Goal: Task Accomplishment & Management: Manage account settings

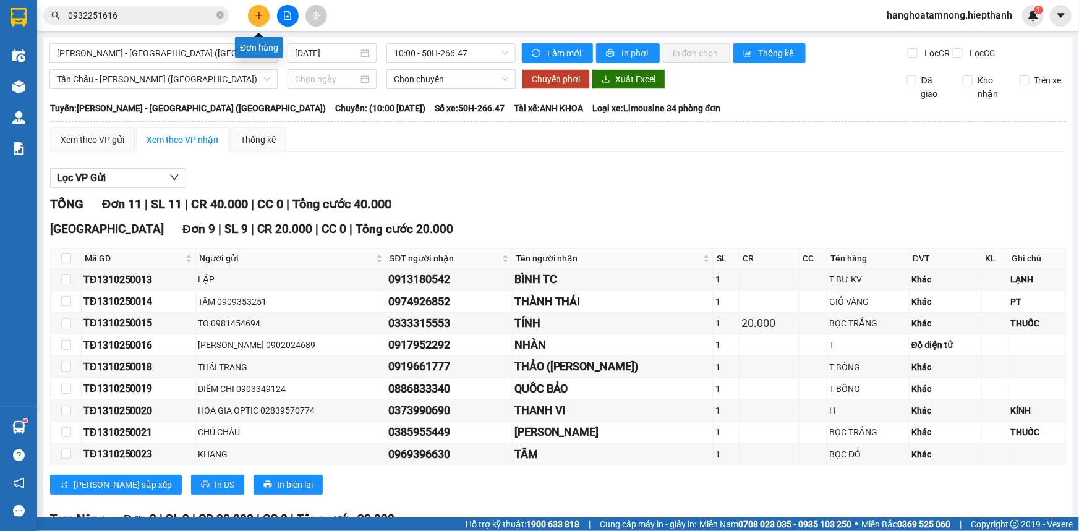
click at [255, 16] on icon "plus" at bounding box center [259, 15] width 9 height 9
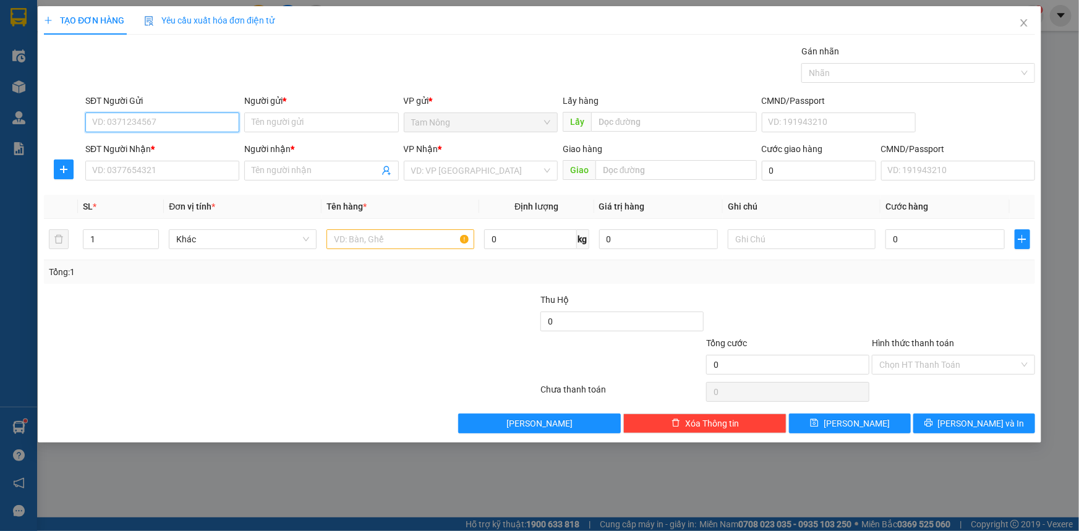
click at [184, 119] on input "SĐT Người Gửi" at bounding box center [162, 123] width 154 height 20
click at [184, 131] on input "SĐT Người Gửi" at bounding box center [162, 123] width 154 height 20
click at [210, 148] on div "0911885113 - ANH LONG" at bounding box center [162, 147] width 139 height 14
type input "0911885113"
type input "ANH LONG"
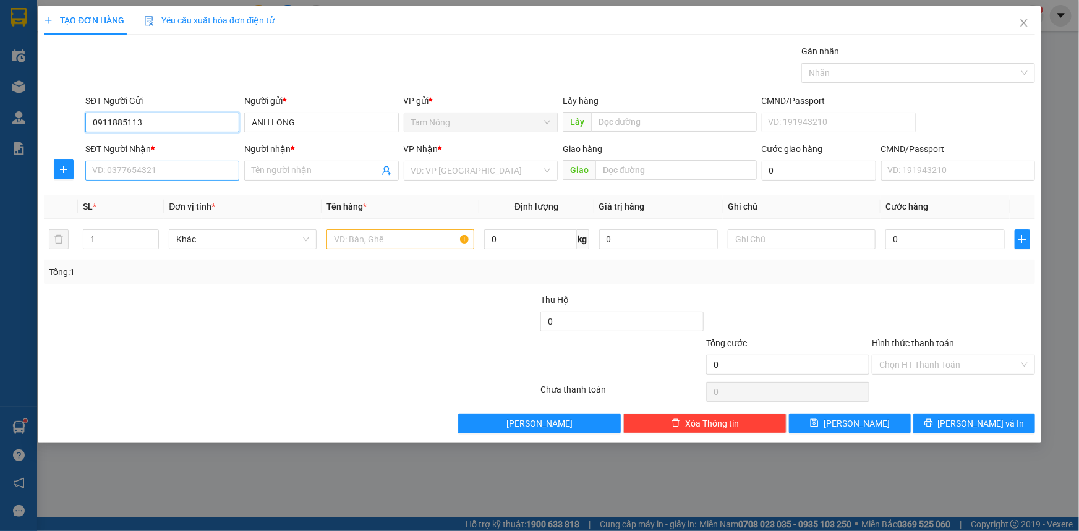
type input "0911885113"
click at [214, 171] on input "SĐT Người Nhận *" at bounding box center [162, 171] width 154 height 20
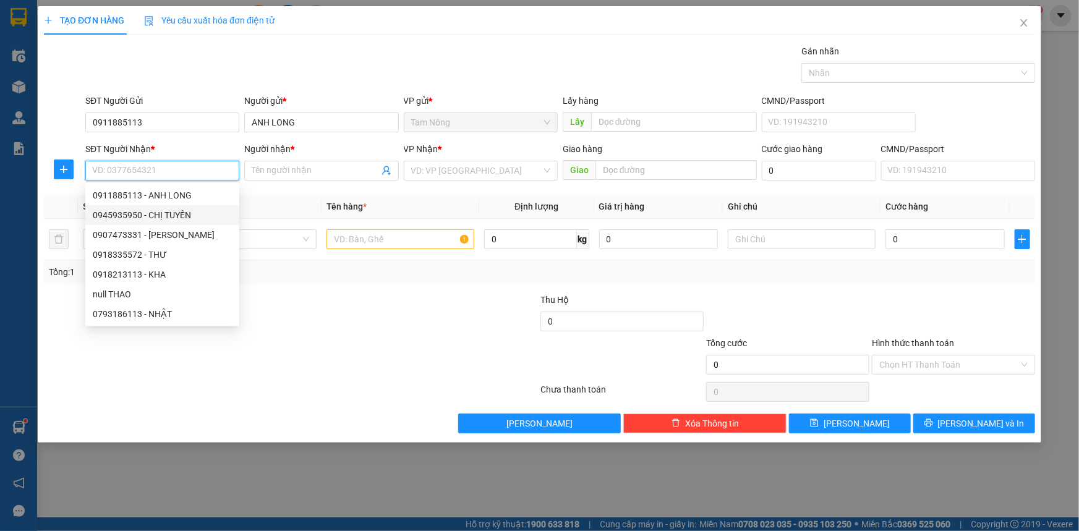
click at [178, 212] on div "0945935950 - CHỊ TUYỀN" at bounding box center [162, 215] width 139 height 14
type input "0945935950"
type input "CHỊ TUYỀN"
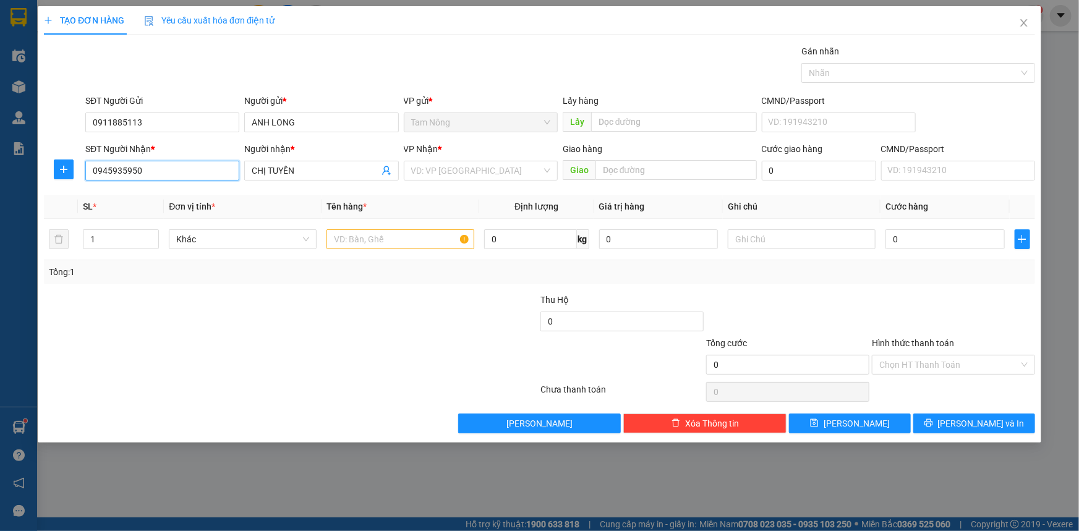
click at [211, 178] on input "0945935950" at bounding box center [162, 171] width 154 height 20
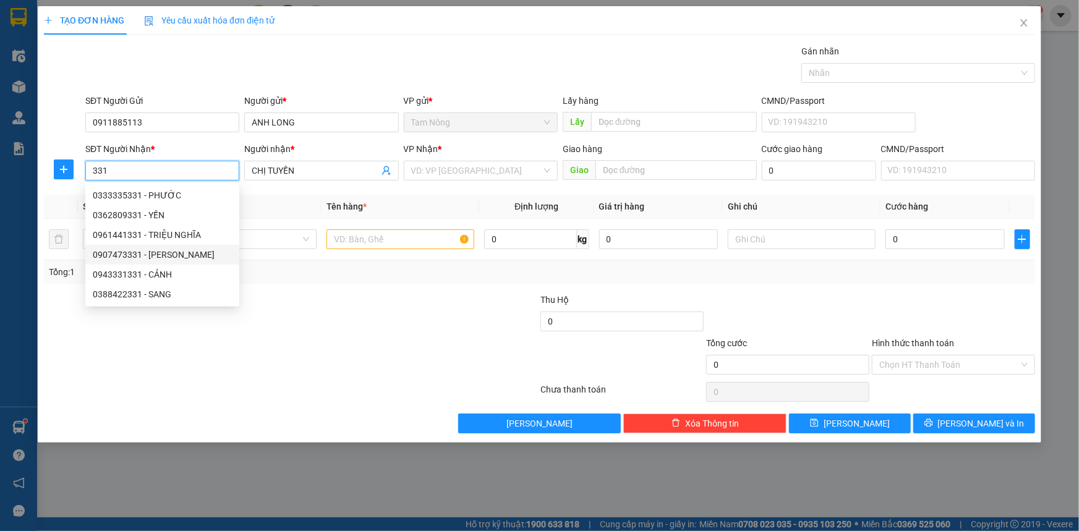
click at [158, 250] on div "0907473331 - [PERSON_NAME]" at bounding box center [162, 255] width 139 height 14
type input "0907473331"
type input "HÙNG"
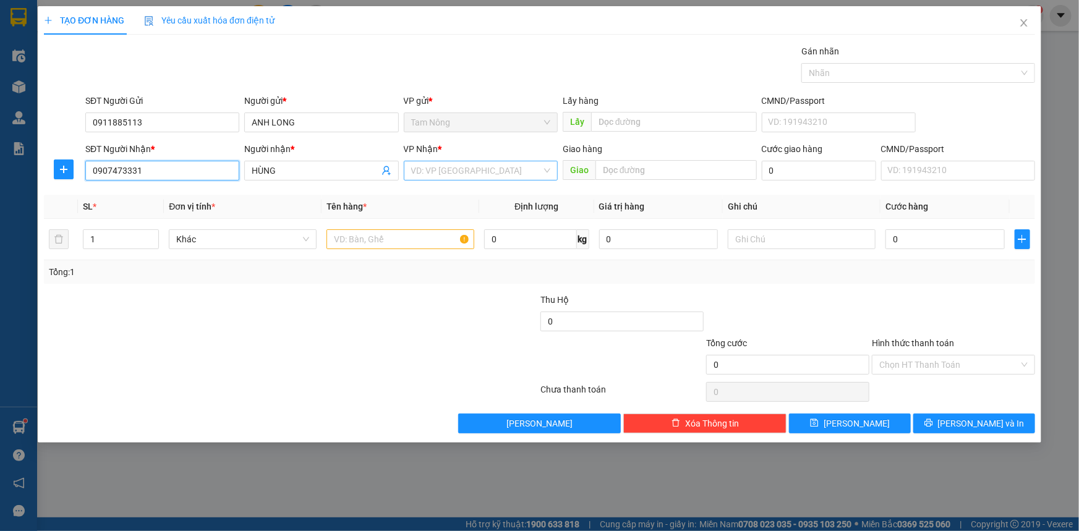
type input "0907473331"
drag, startPoint x: 529, startPoint y: 172, endPoint x: 526, endPoint y: 180, distance: 8.6
click at [529, 173] on input "search" at bounding box center [476, 170] width 131 height 19
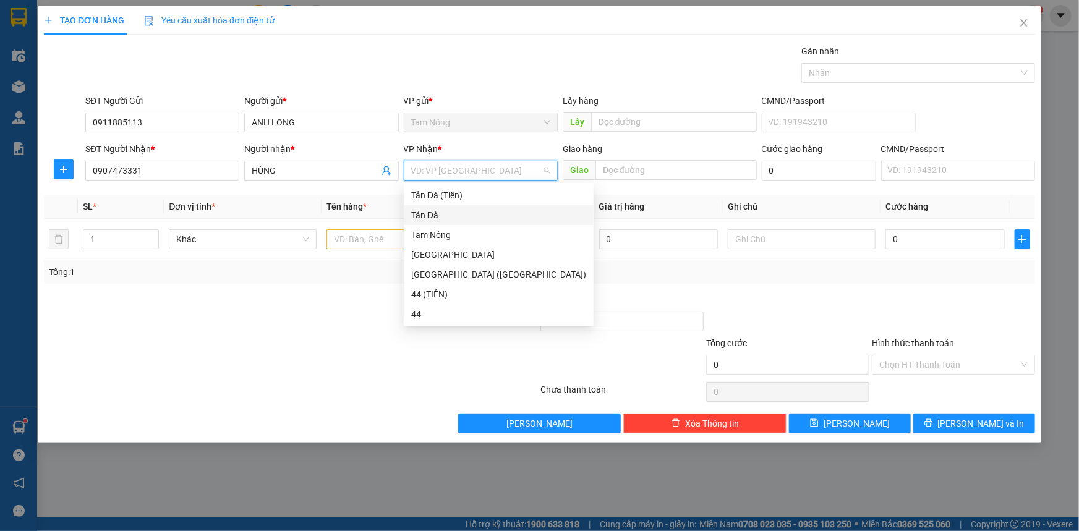
click at [501, 213] on div "Tản Đà" at bounding box center [498, 215] width 175 height 14
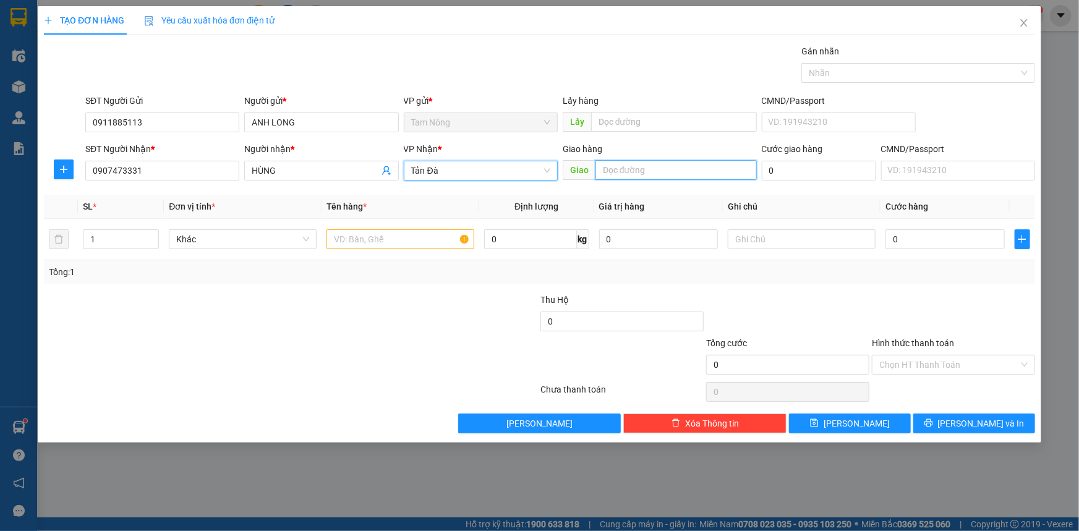
click at [601, 173] on input "text" at bounding box center [676, 170] width 161 height 20
type input "THU PHÍ TÂN AN"
click at [365, 242] on input "text" at bounding box center [401, 239] width 148 height 20
type input "2"
click at [154, 234] on icon "up" at bounding box center [152, 236] width 4 height 4
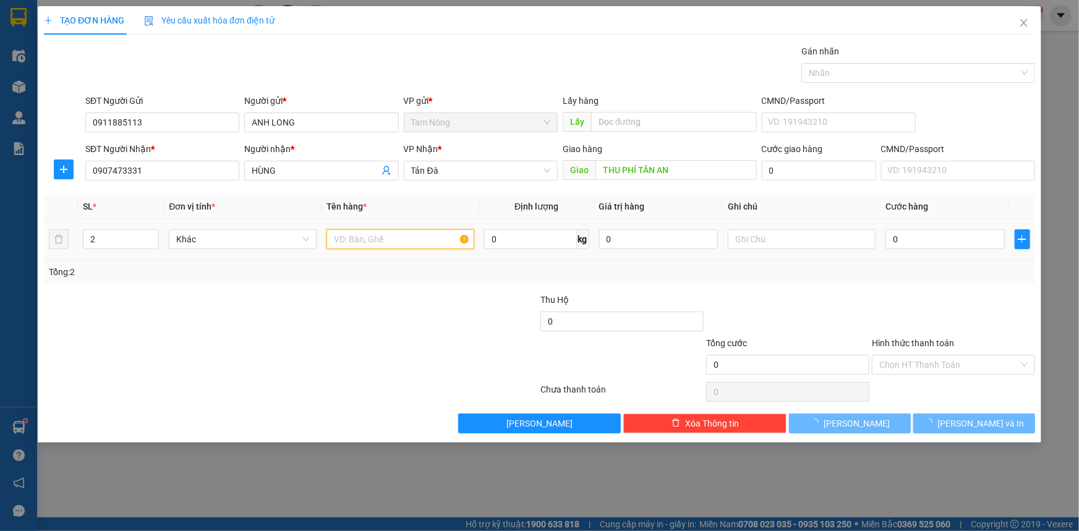
click at [426, 247] on input "text" at bounding box center [401, 239] width 148 height 20
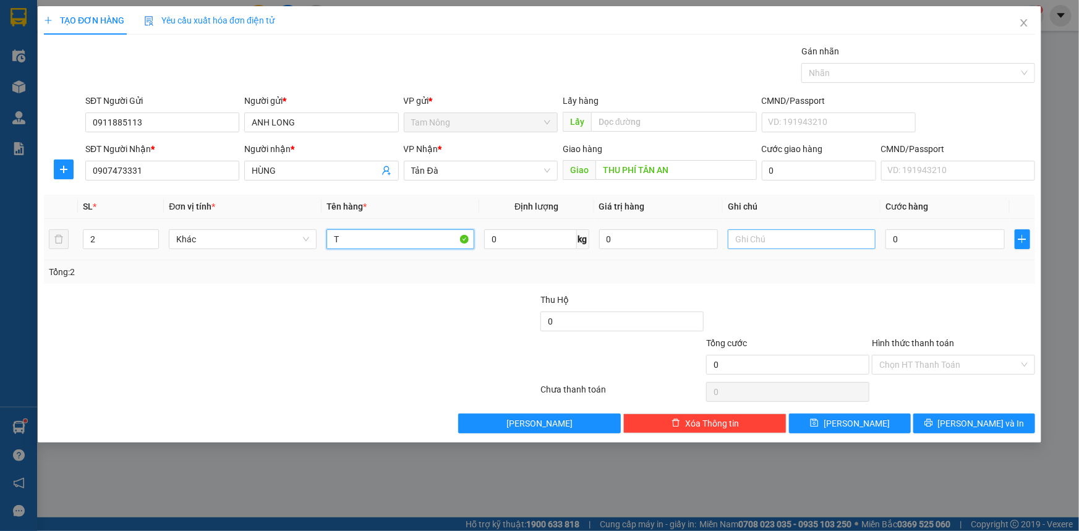
type input "T"
click at [834, 239] on input "text" at bounding box center [802, 239] width 148 height 20
type input "NẤM"
click at [916, 241] on input "0" at bounding box center [945, 239] width 119 height 20
type input "5"
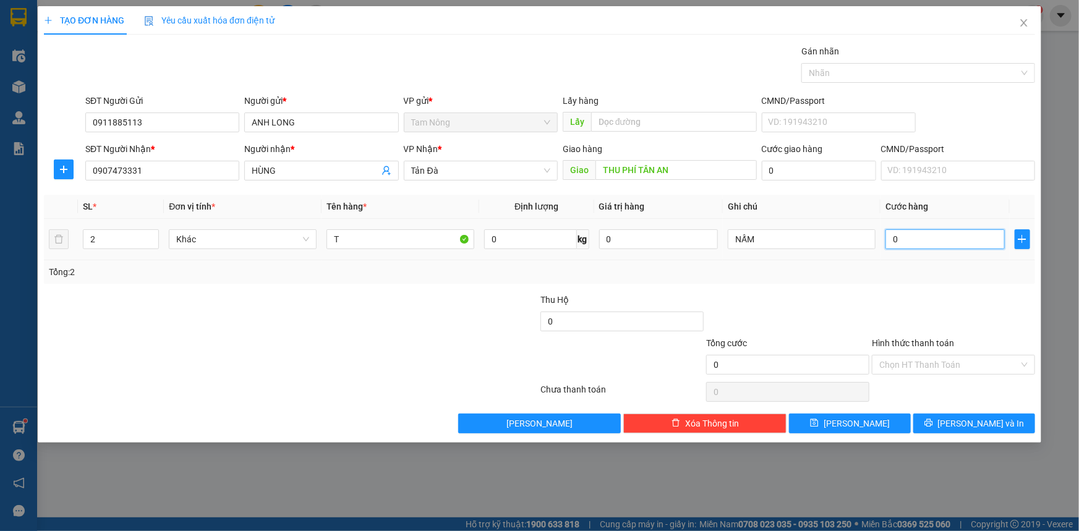
type input "5"
type input "50"
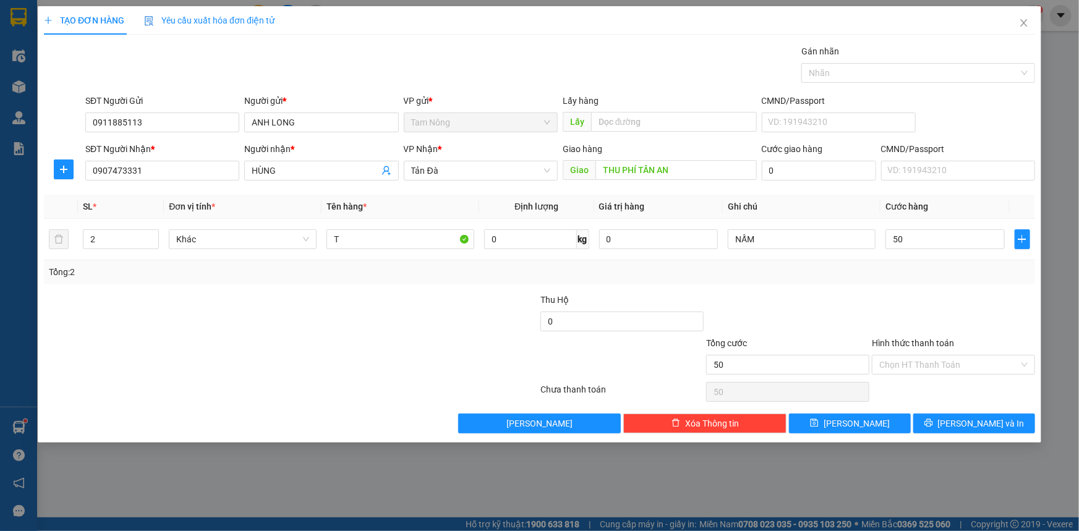
type input "50.000"
click at [916, 290] on div "Transit Pickup Surcharge Ids Transit Deliver Surcharge Ids Transit Deliver Surc…" at bounding box center [540, 239] width 992 height 389
click at [921, 365] on input "Hình thức thanh toán" at bounding box center [950, 365] width 140 height 19
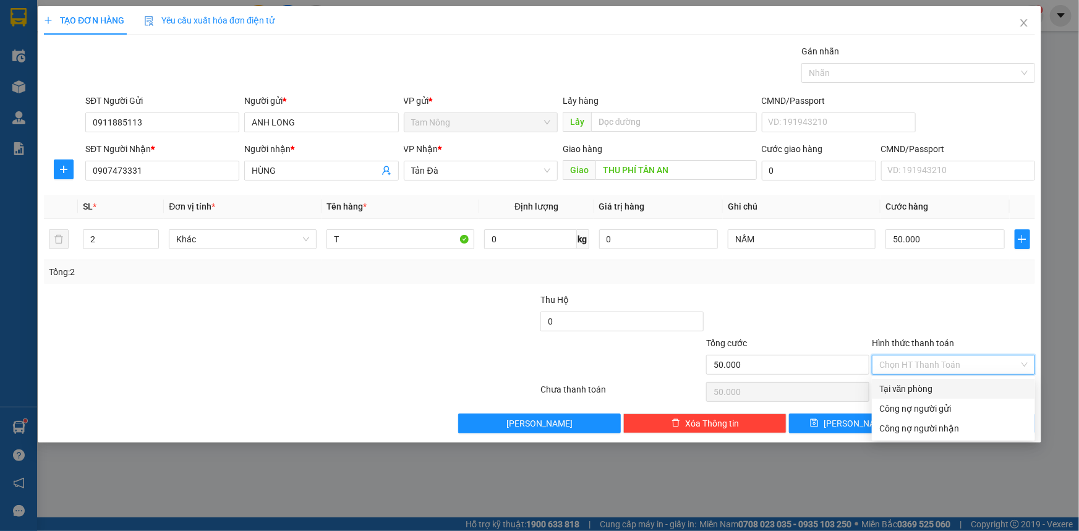
click at [922, 386] on div "Tại văn phòng" at bounding box center [954, 389] width 148 height 14
type input "0"
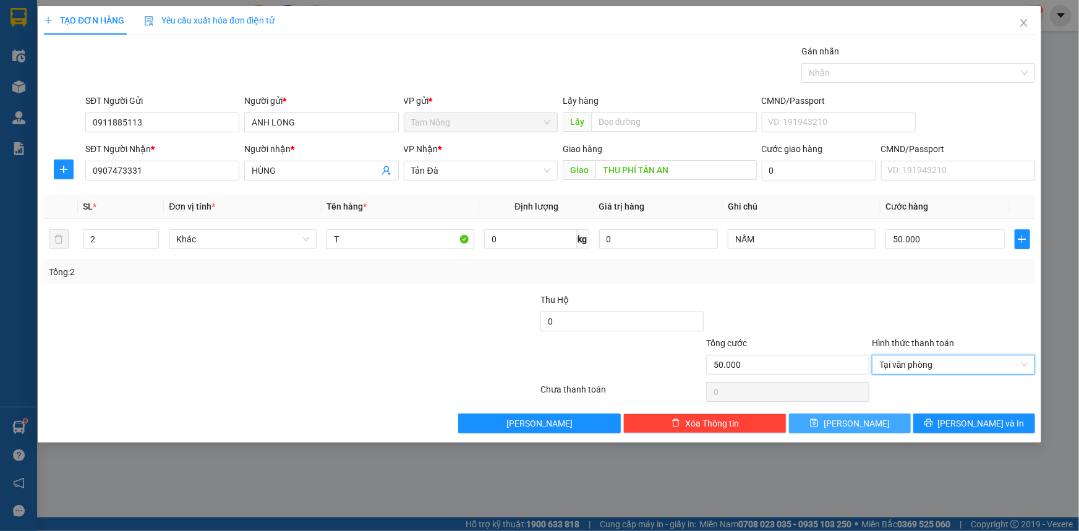
click at [877, 422] on button "[PERSON_NAME]" at bounding box center [850, 424] width 122 height 20
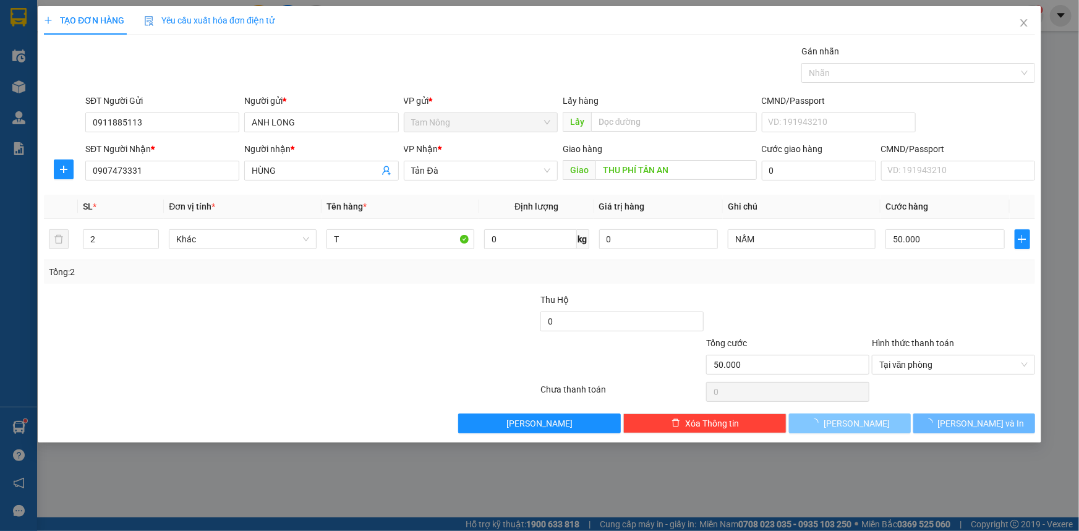
type input "1"
type input "0"
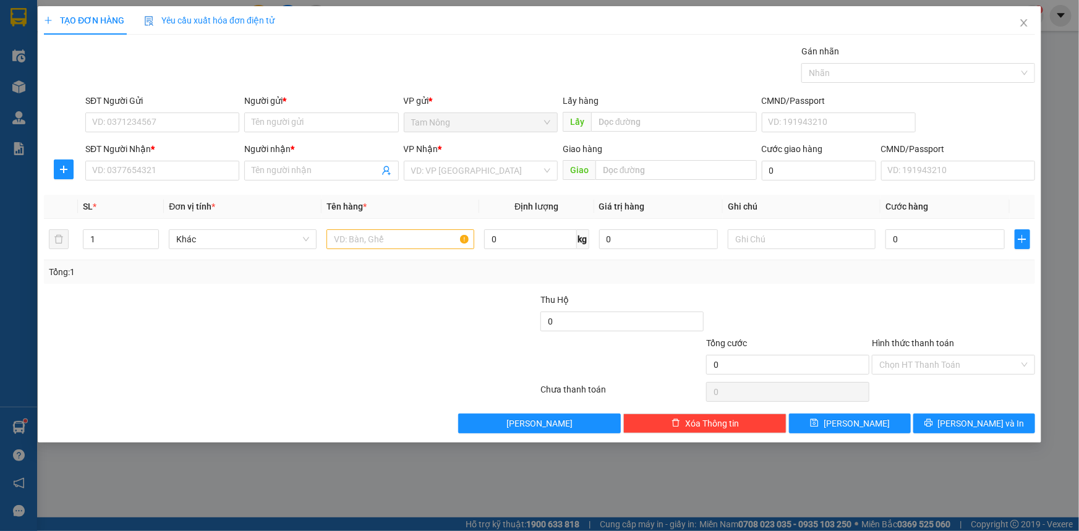
click at [583, 486] on div "TẠO ĐƠN HÀNG Yêu cầu xuất hóa đơn điện tử Transit Pickup Surcharge Ids Transit …" at bounding box center [539, 265] width 1079 height 531
click at [1027, 20] on icon "close" at bounding box center [1024, 22] width 7 height 7
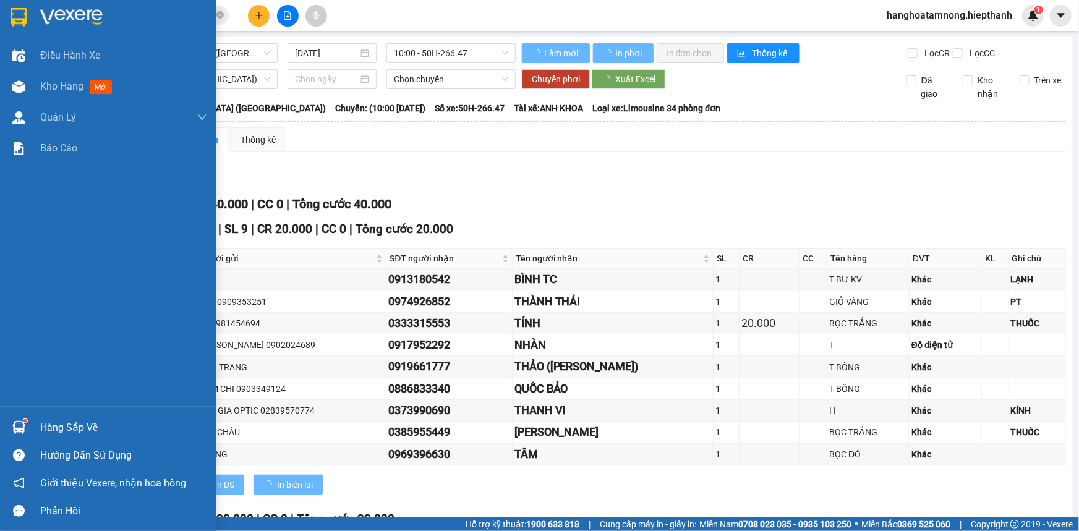
click at [31, 13] on div at bounding box center [108, 20] width 217 height 40
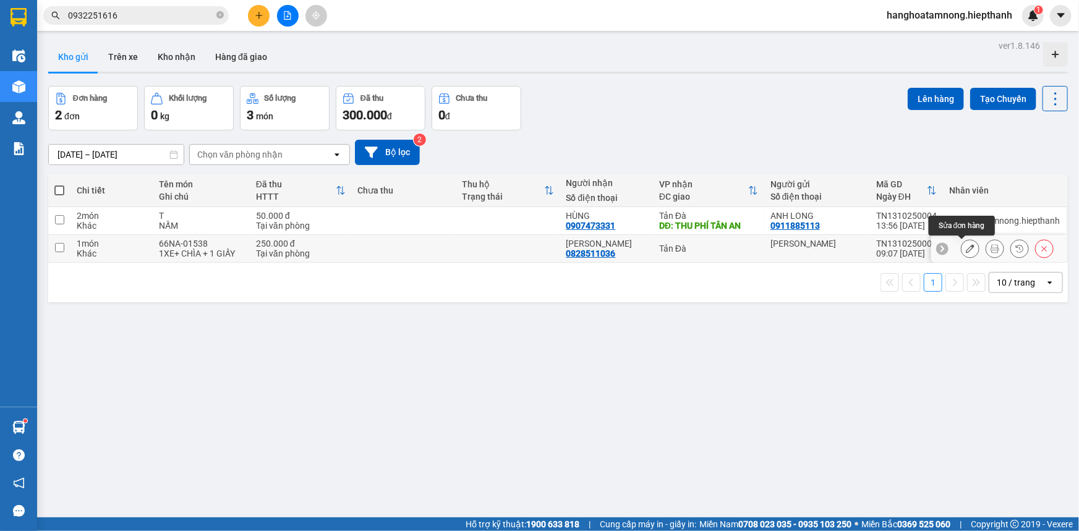
click at [966, 251] on icon at bounding box center [970, 248] width 9 height 9
click at [111, 59] on button "Trên xe" at bounding box center [122, 57] width 49 height 30
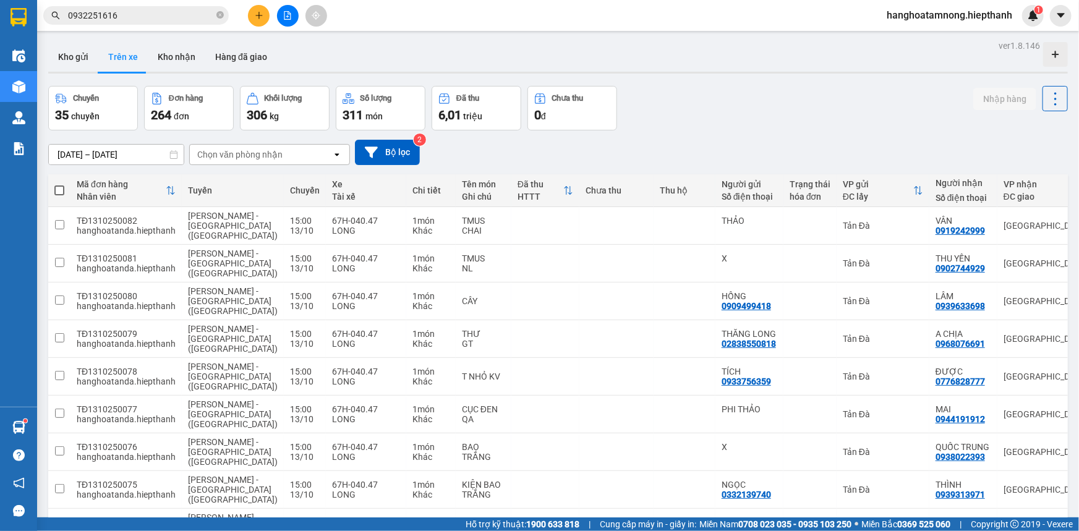
click at [44, 58] on div "ver 1.8.146 Kho gửi Trên xe Kho nhận Hàng đã giao Chuyến 35 chuyến Đơn hàng 264…" at bounding box center [558, 333] width 1030 height 592
click at [55, 58] on button "Kho gửi" at bounding box center [73, 57] width 50 height 30
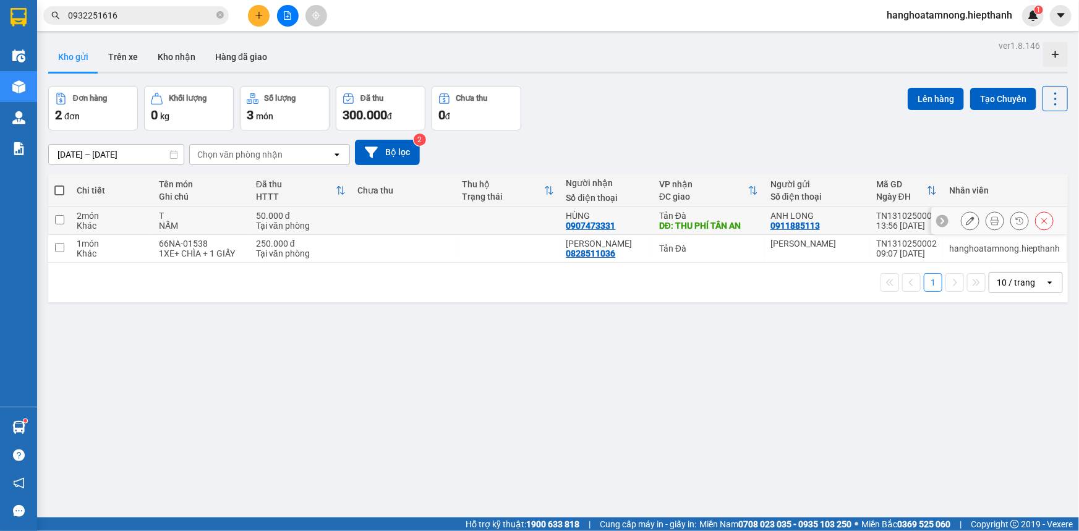
click at [62, 218] on input "checkbox" at bounding box center [59, 219] width 9 height 9
checkbox input "true"
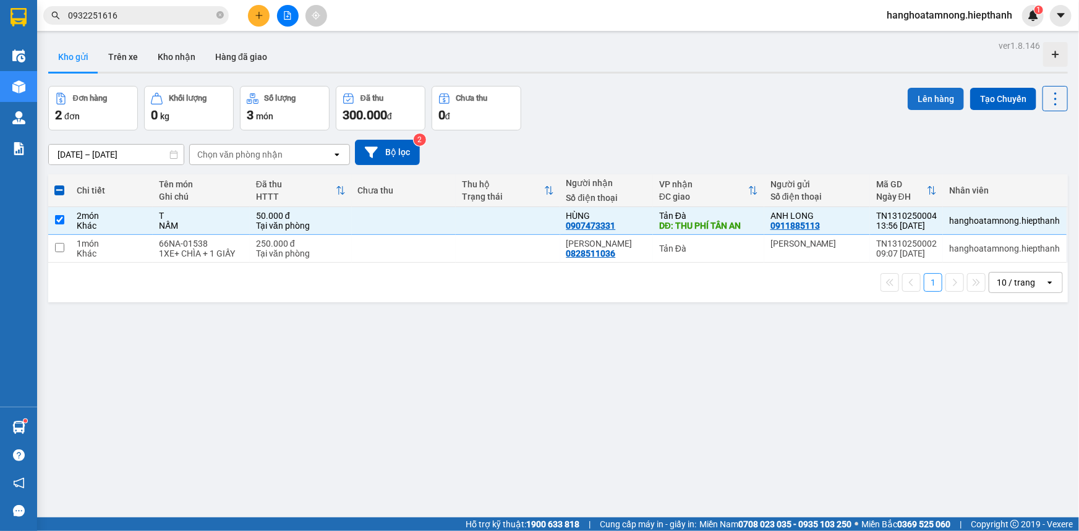
click at [938, 104] on button "Lên hàng" at bounding box center [936, 99] width 56 height 22
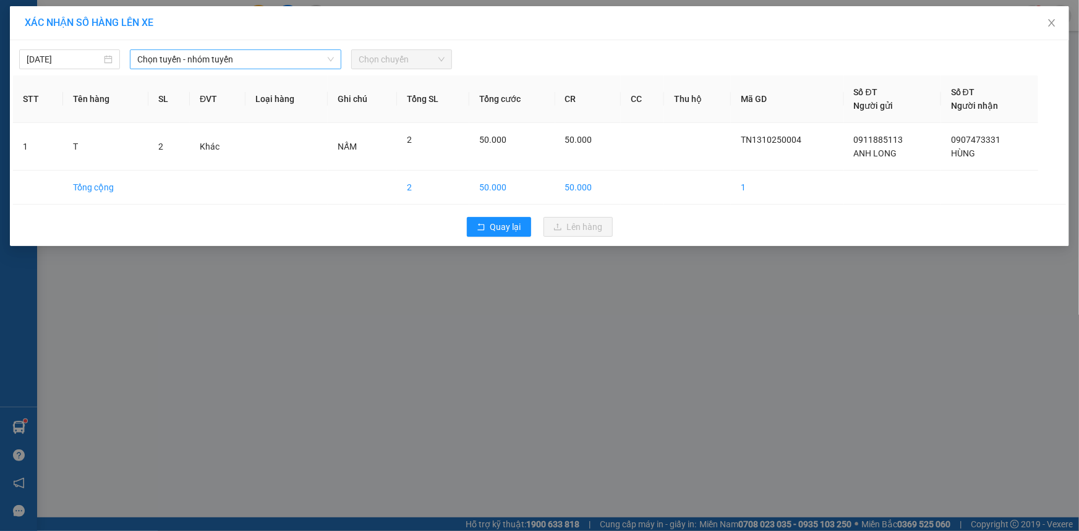
click at [248, 61] on span "Chọn tuyến - nhóm tuyến" at bounding box center [235, 59] width 197 height 19
click at [217, 57] on span "Chọn tuyến - nhóm tuyến" at bounding box center [235, 59] width 197 height 19
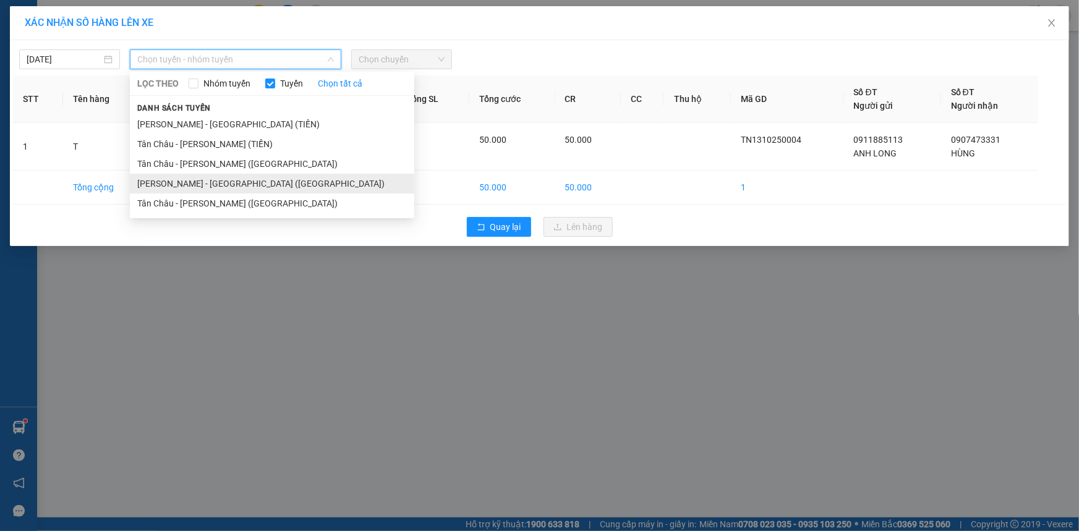
click at [212, 181] on li "[PERSON_NAME] - [GEOGRAPHIC_DATA] ([GEOGRAPHIC_DATA])" at bounding box center [272, 184] width 285 height 20
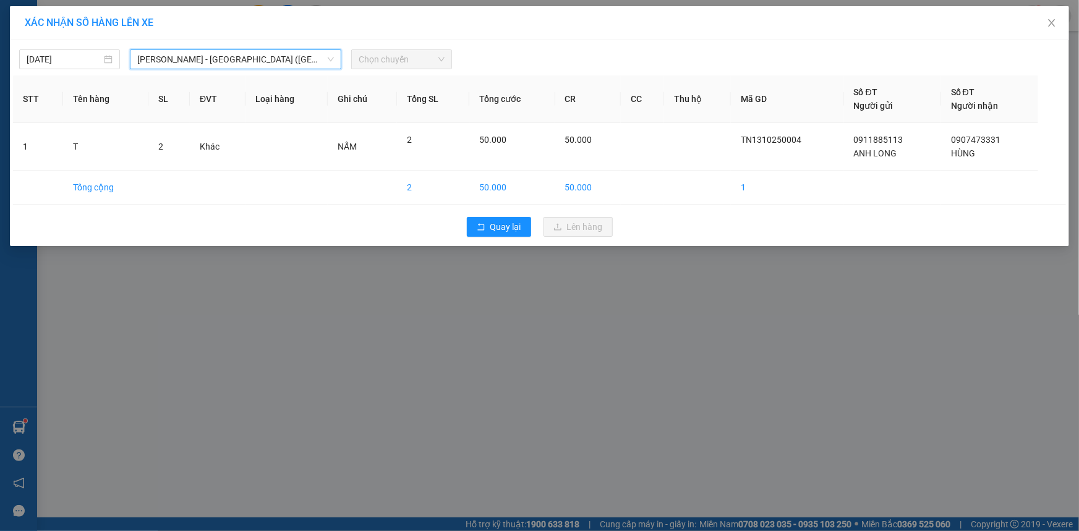
click at [402, 63] on span "Chọn chuyến" at bounding box center [402, 59] width 86 height 19
click at [398, 63] on span "Chọn chuyến" at bounding box center [402, 59] width 86 height 19
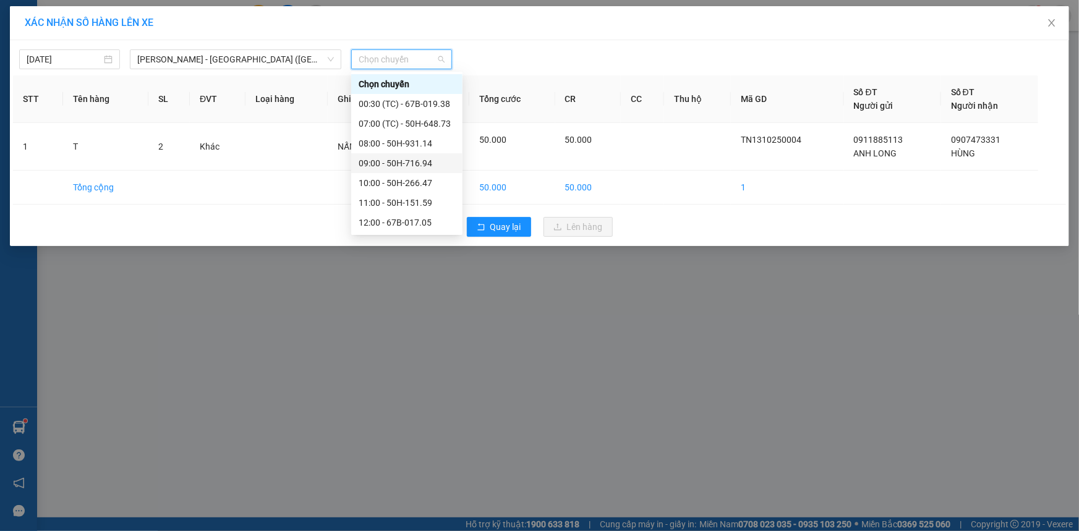
click at [393, 158] on div "09:00 - 50H-716.94" at bounding box center [407, 164] width 96 height 14
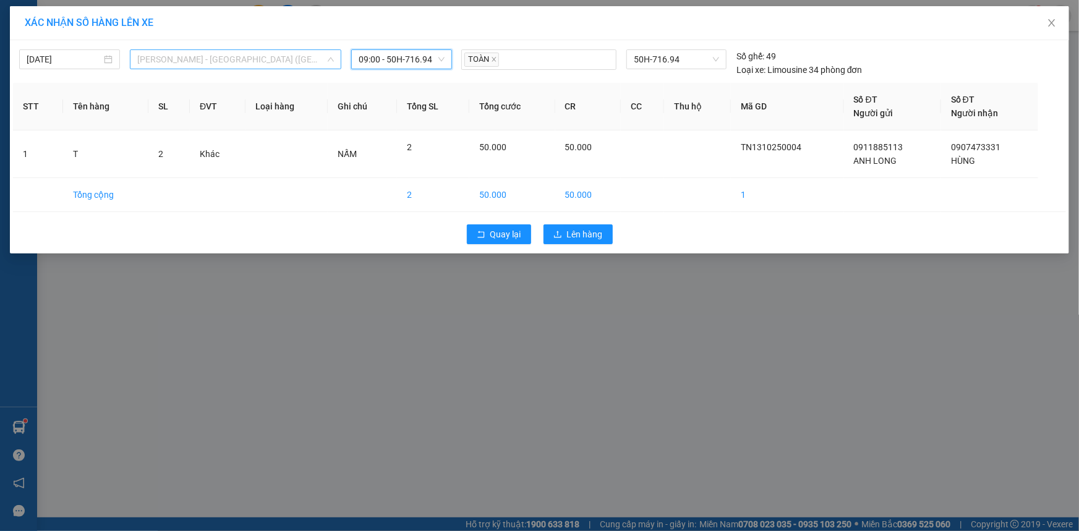
click at [228, 56] on span "[PERSON_NAME] - [GEOGRAPHIC_DATA] ([GEOGRAPHIC_DATA])" at bounding box center [235, 59] width 197 height 19
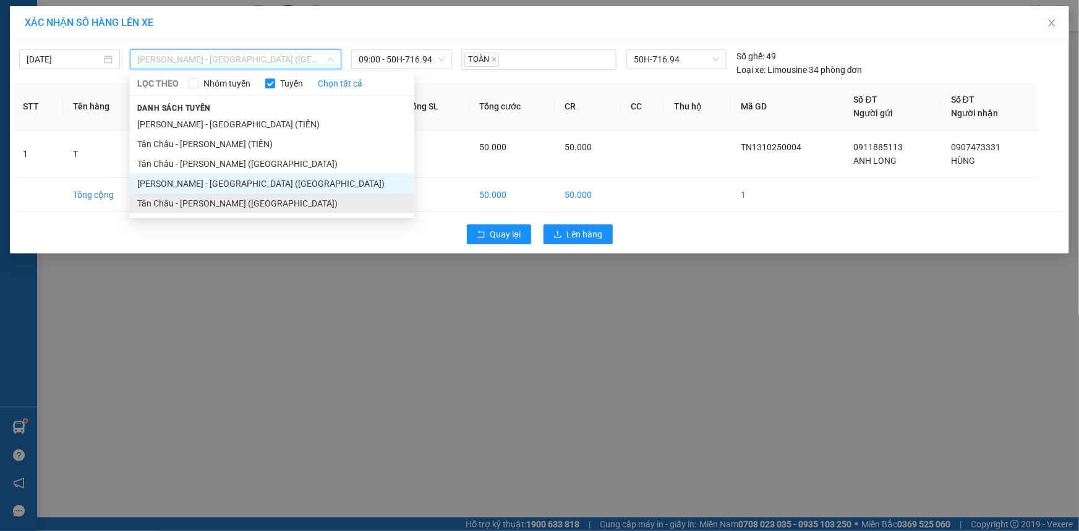
click at [210, 199] on li "Tân Châu - [PERSON_NAME] ([GEOGRAPHIC_DATA])" at bounding box center [272, 204] width 285 height 20
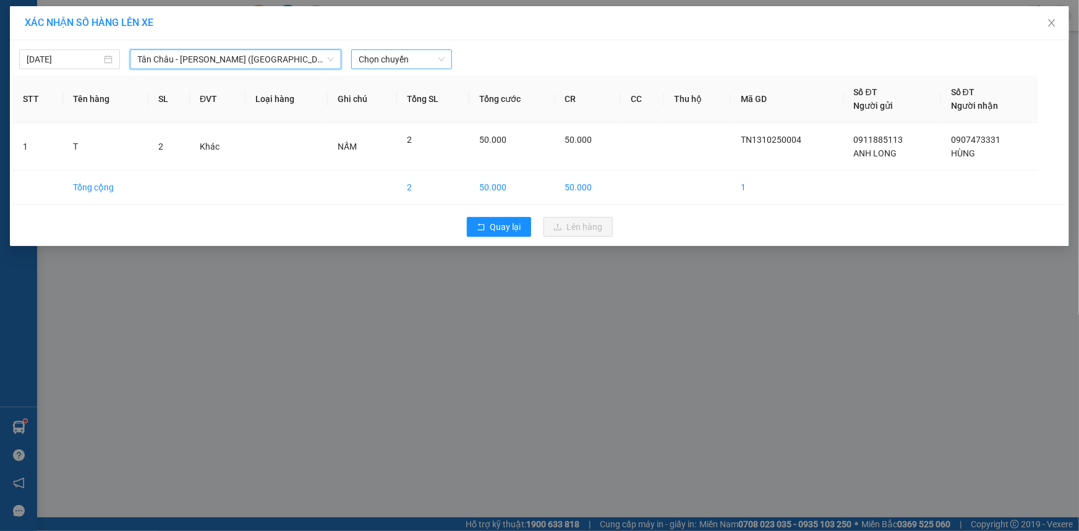
click at [411, 55] on span "Chọn chuyến" at bounding box center [402, 59] width 86 height 19
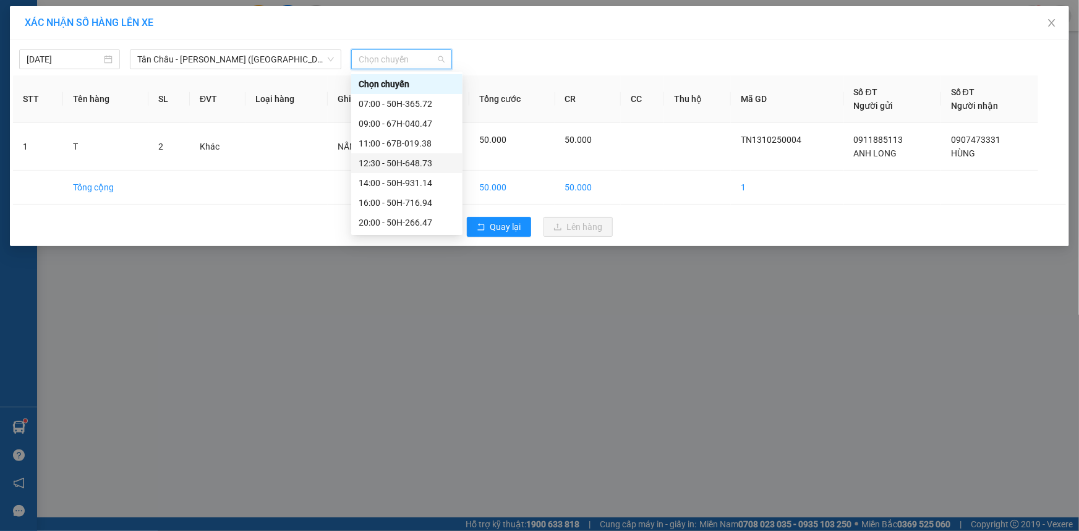
click at [397, 159] on div "12:30 - 50H-648.73" at bounding box center [407, 164] width 96 height 14
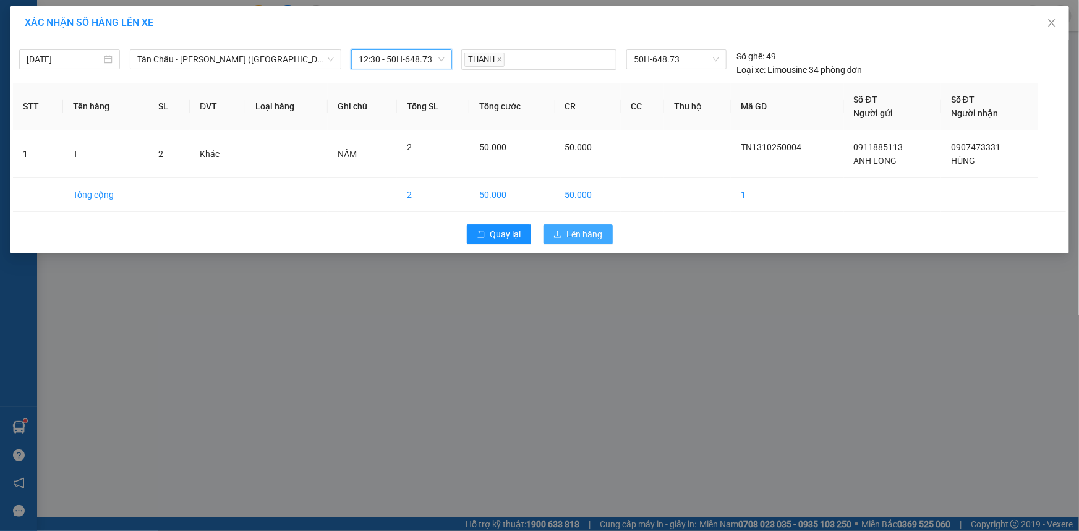
click at [586, 236] on span "Lên hàng" at bounding box center [585, 235] width 36 height 14
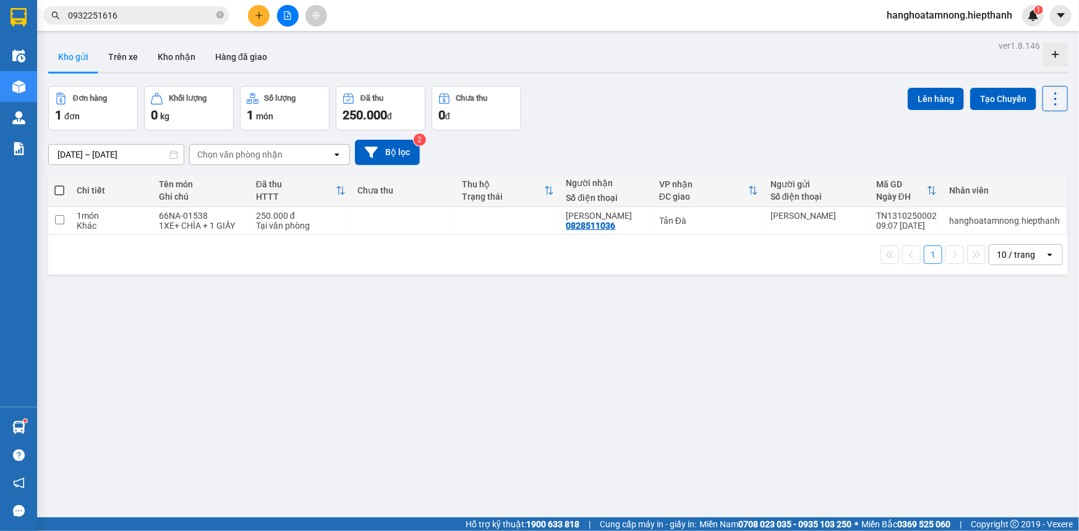
click at [61, 189] on span at bounding box center [59, 191] width 10 height 10
click at [59, 184] on input "checkbox" at bounding box center [59, 184] width 0 height 0
checkbox input "true"
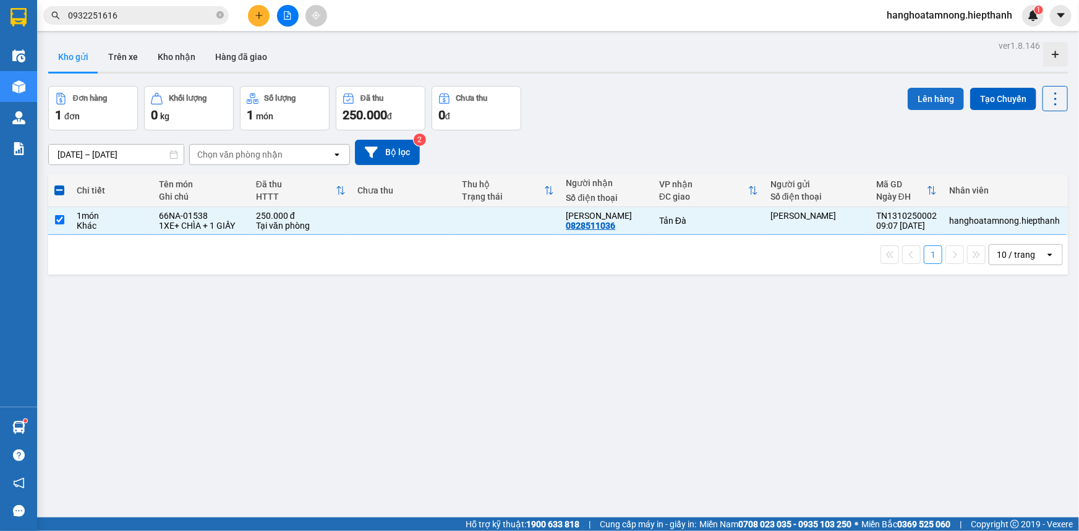
click at [908, 92] on button "Lên hàng" at bounding box center [936, 99] width 56 height 22
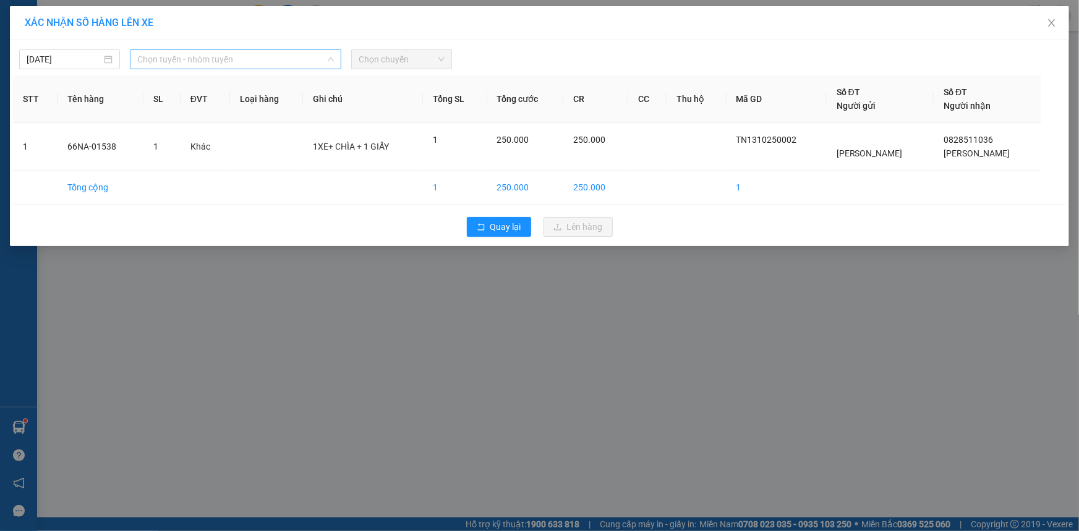
click at [204, 62] on span "Chọn tuyến - nhóm tuyến" at bounding box center [235, 59] width 197 height 19
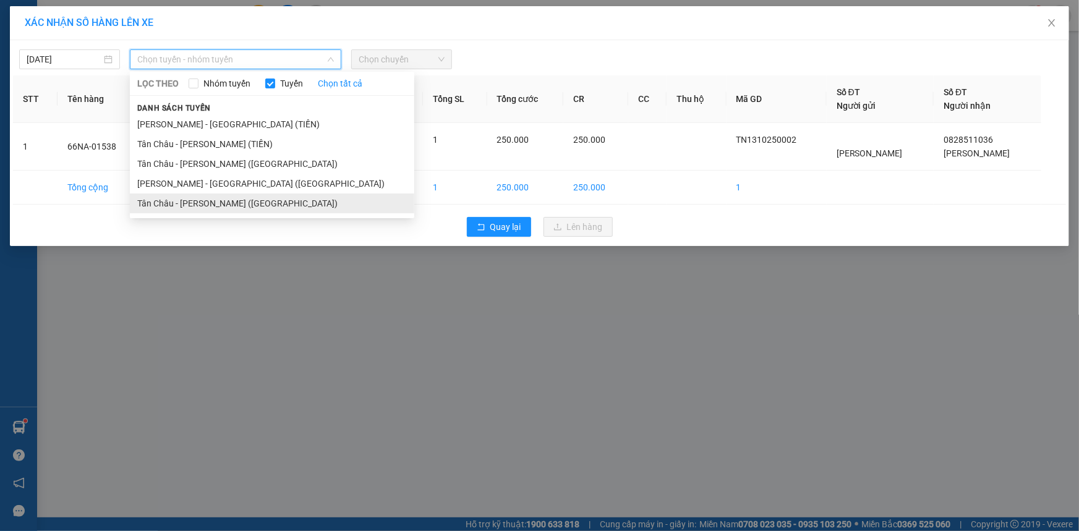
click at [223, 205] on li "Tân Châu - [PERSON_NAME] ([GEOGRAPHIC_DATA])" at bounding box center [272, 204] width 285 height 20
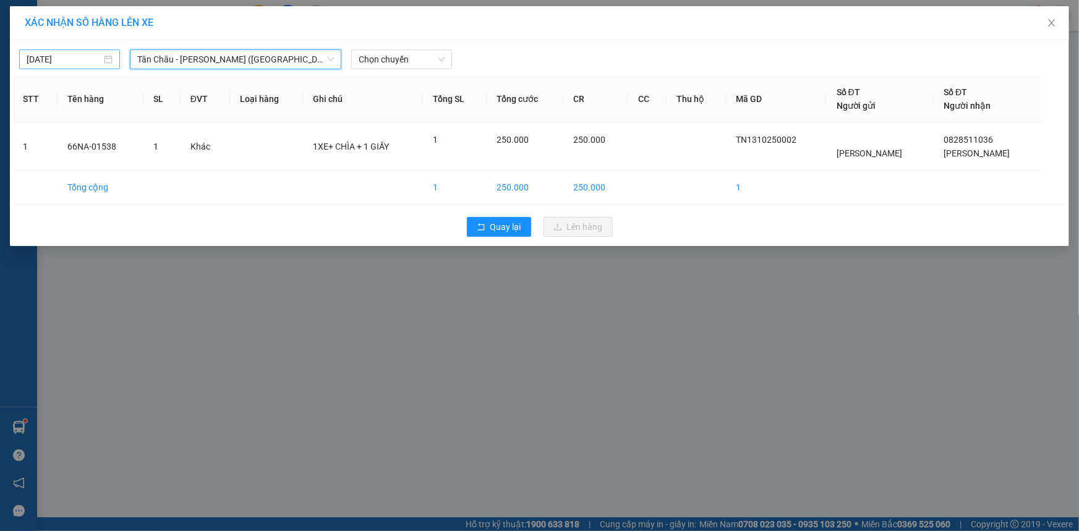
click at [58, 58] on input "[DATE]" at bounding box center [64, 60] width 75 height 14
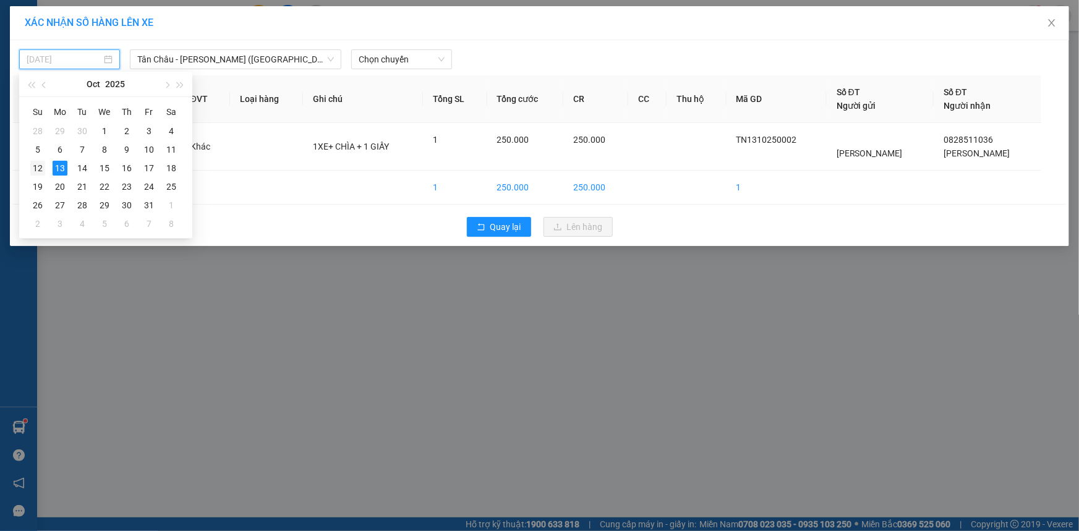
click at [33, 167] on div "12" at bounding box center [37, 168] width 15 height 15
type input "[DATE]"
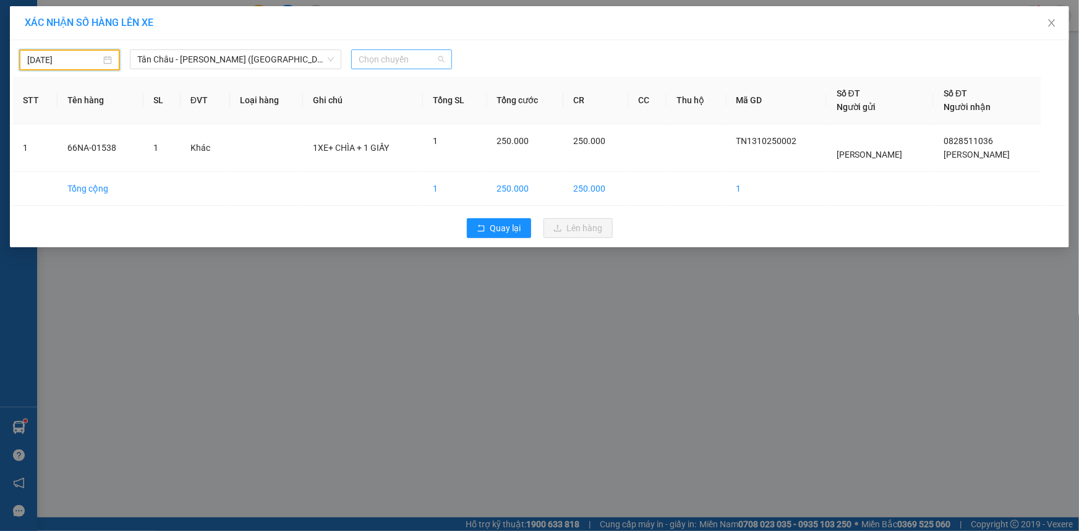
click at [377, 60] on span "Chọn chuyến" at bounding box center [402, 59] width 86 height 19
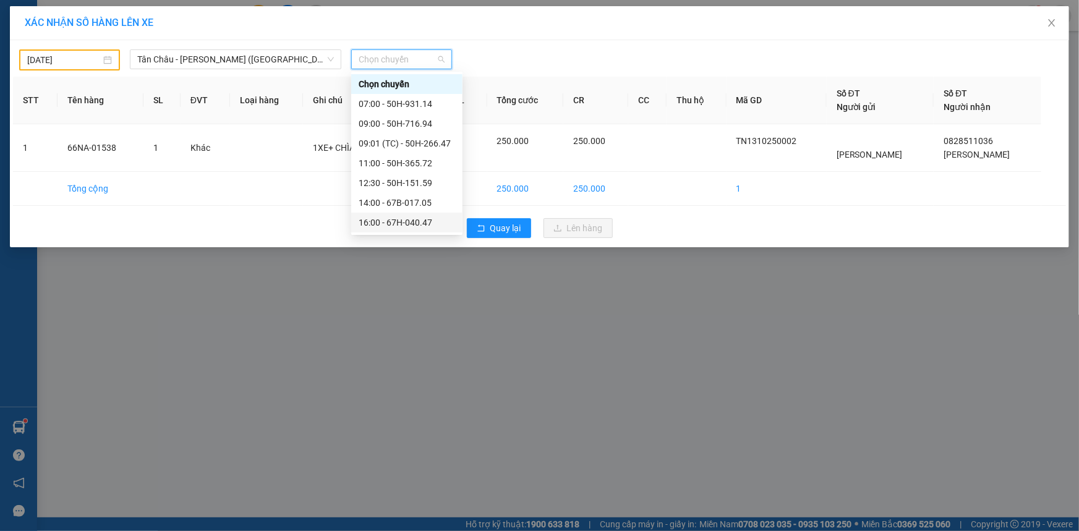
scroll to position [118, 0]
click at [415, 144] on div "22:00 - 50H-648.73" at bounding box center [407, 144] width 96 height 14
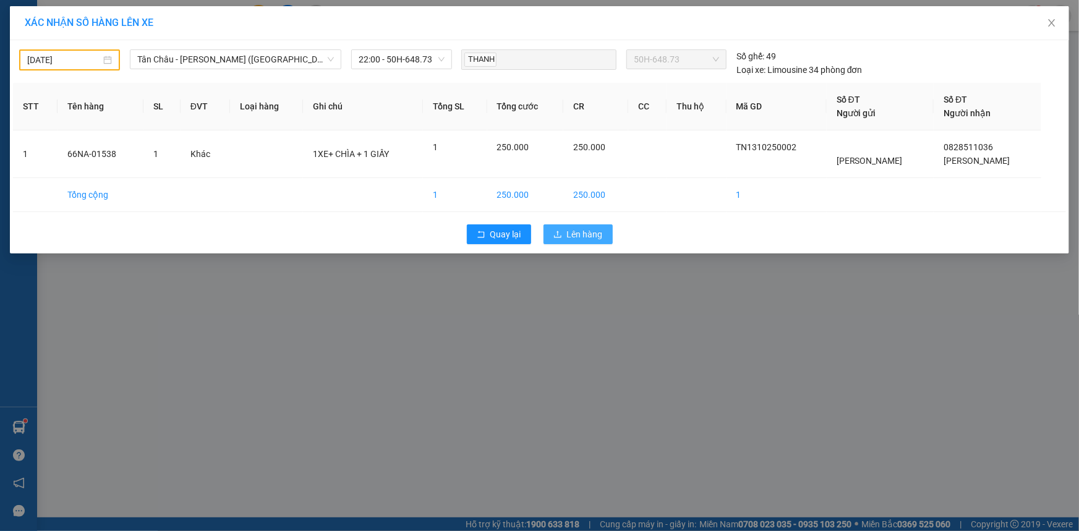
click at [567, 234] on span "Lên hàng" at bounding box center [585, 235] width 36 height 14
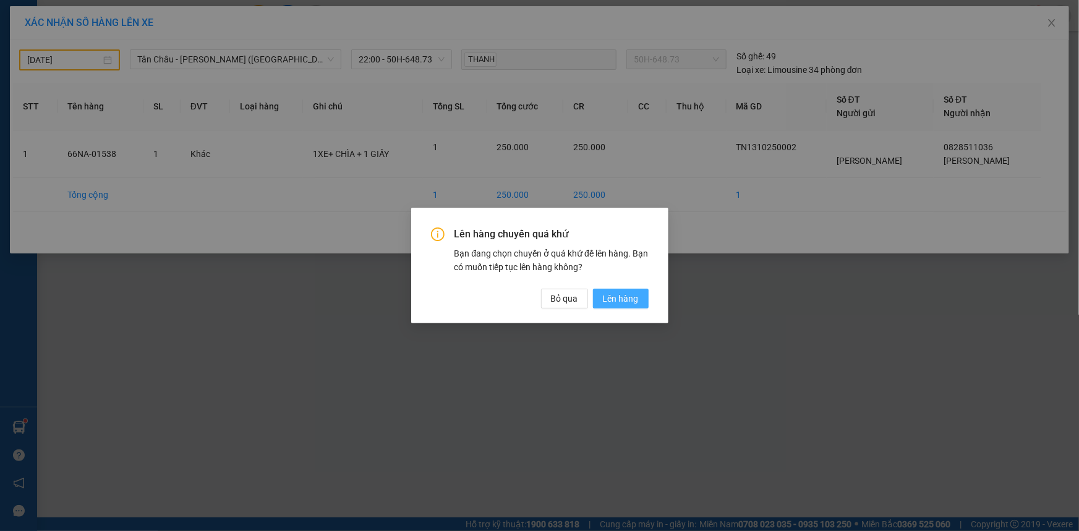
click at [610, 295] on span "Lên hàng" at bounding box center [621, 299] width 36 height 14
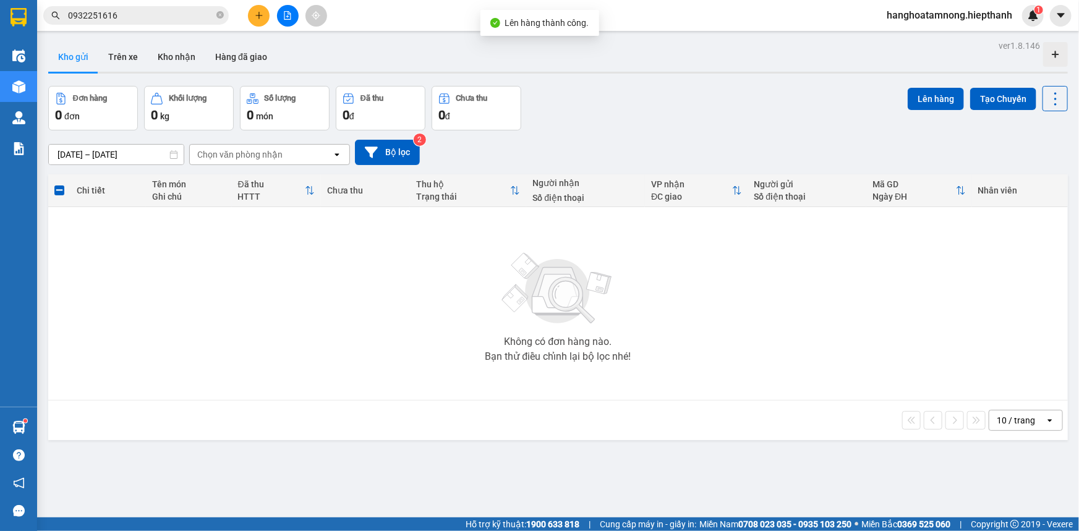
click at [603, 132] on div "[DATE] – [DATE] Press the down arrow key to interact with the calendar and sele…" at bounding box center [558, 153] width 1020 height 44
